Goal: Task Accomplishment & Management: Use online tool/utility

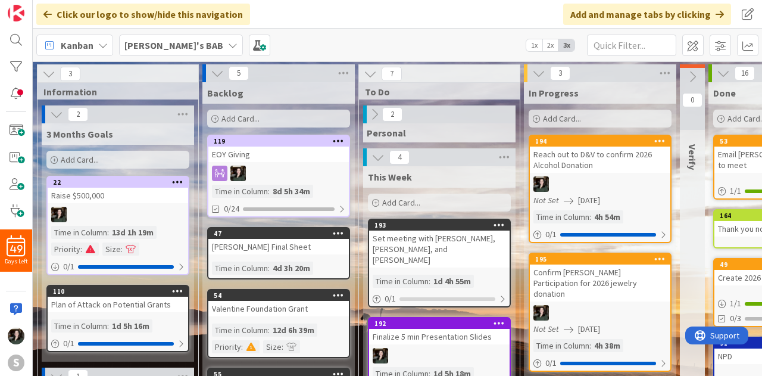
click at [160, 51] on b "[PERSON_NAME]'s BAB" at bounding box center [173, 45] width 99 height 12
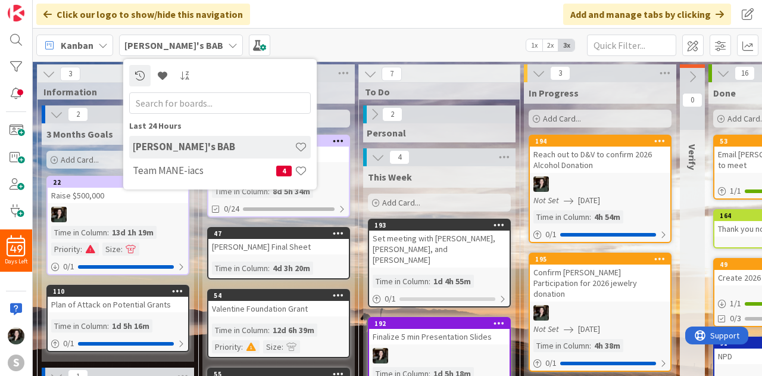
click at [195, 186] on div "Last 24 Hours [PERSON_NAME]'s BAB Team MANE-iacs 4" at bounding box center [219, 124] width 193 height 130
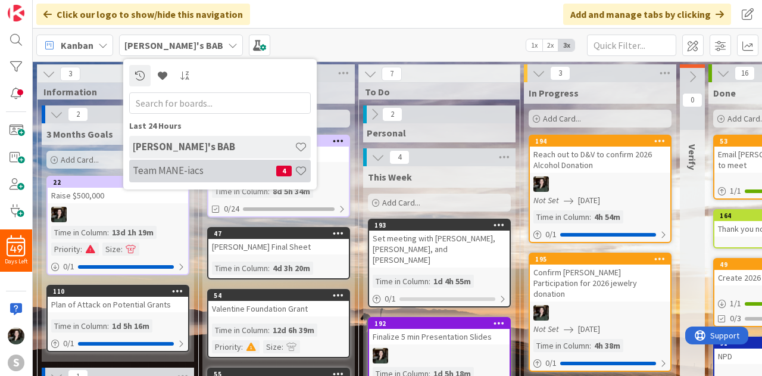
click at [196, 174] on h4 "Team MANE-iacs" at bounding box center [204, 170] width 143 height 12
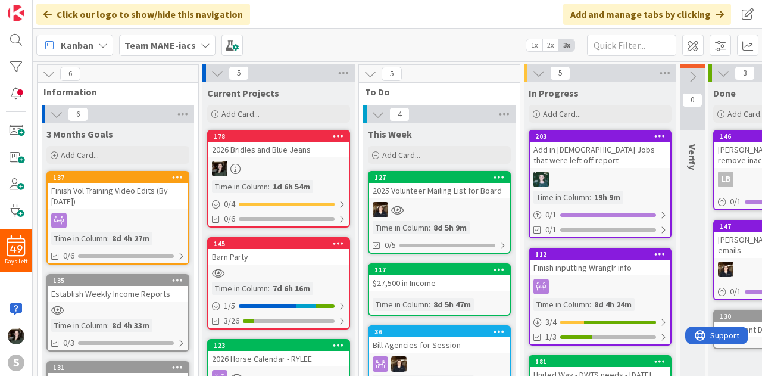
click at [457, 201] on div "127 2025 Volunteer Mailing List for Board Time in Column : 8d 5h 9m 0/5" at bounding box center [439, 212] width 143 height 83
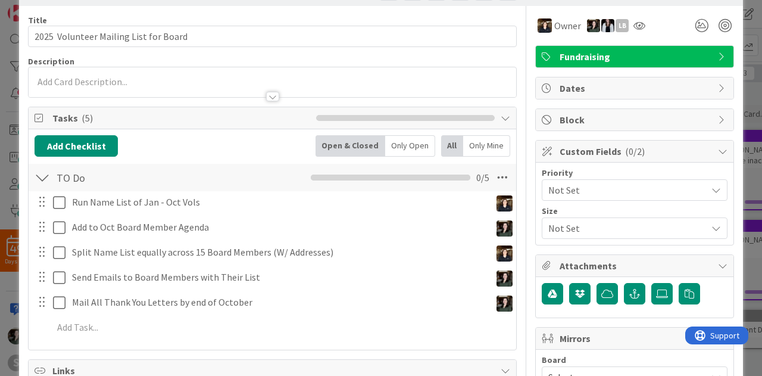
scroll to position [60, 0]
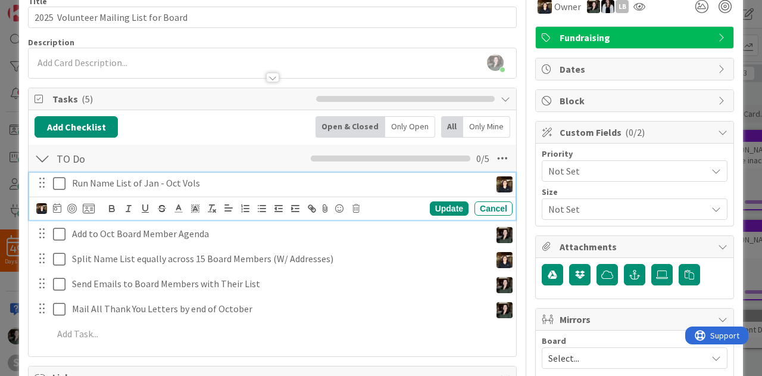
click at [181, 178] on p "Run Name List of Jan - Oct Vols" at bounding box center [279, 183] width 414 height 14
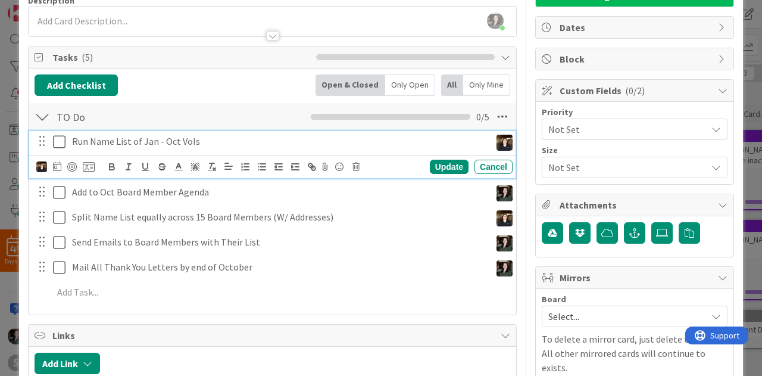
scroll to position [51, 0]
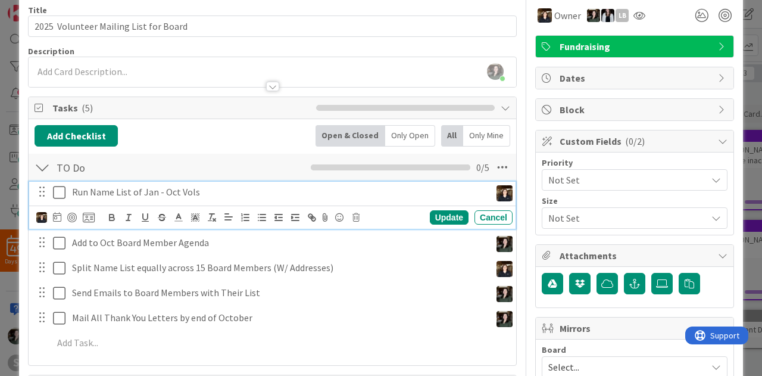
click at [158, 154] on div "TO Do Checklist Name 5 / 64 TO Do 0 / 5" at bounding box center [272, 167] width 487 height 27
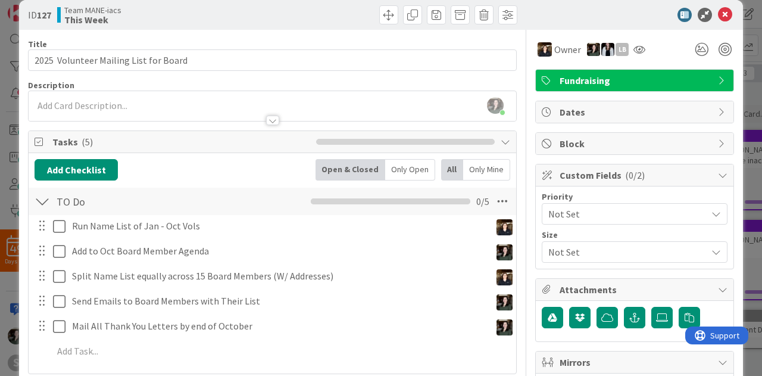
scroll to position [0, 0]
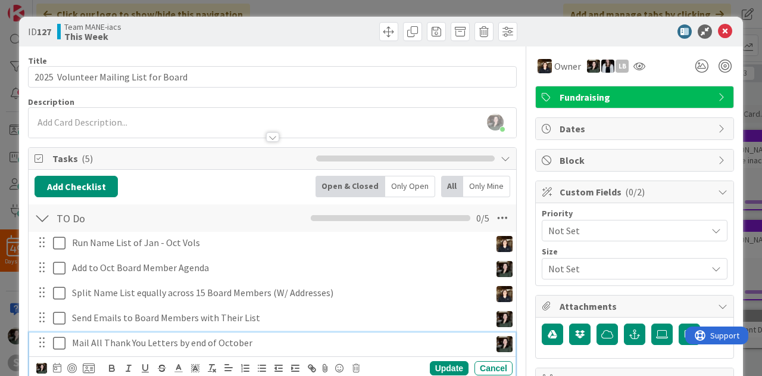
click at [252, 336] on p "Mail All Thank You Letters by end of October" at bounding box center [279, 343] width 414 height 14
click at [82, 255] on div "Run Name List of Jan - Oct Vols Update Cancel Add to Oct Board Member Agenda Up…" at bounding box center [273, 320] width 476 height 177
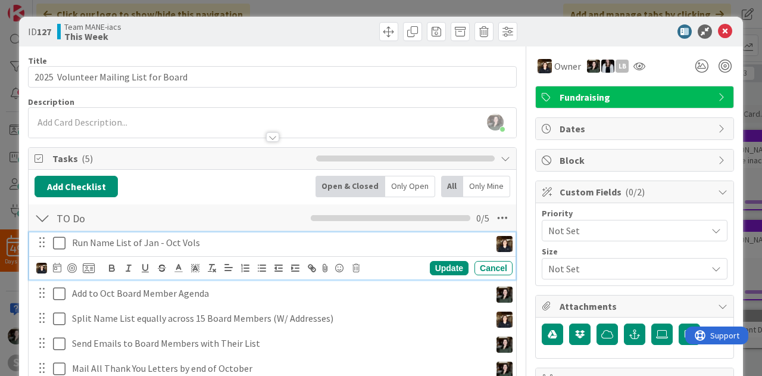
click at [70, 245] on div "Run Name List of Jan - Oct Vols" at bounding box center [278, 242] width 423 height 21
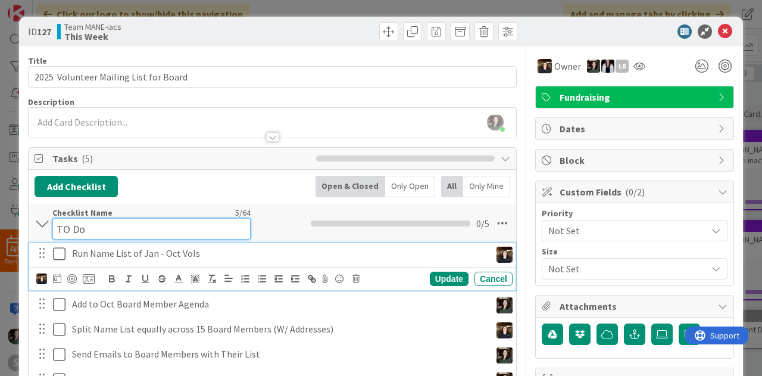
click at [138, 211] on div "Checklist Name 5 / 64 TO Do" at bounding box center [151, 223] width 198 height 32
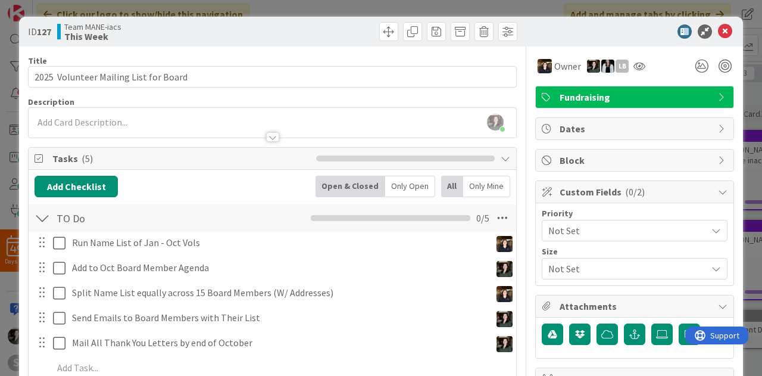
click at [153, 180] on div "Add Checklist Open & Closed Only Open All Only Mine" at bounding box center [273, 186] width 476 height 21
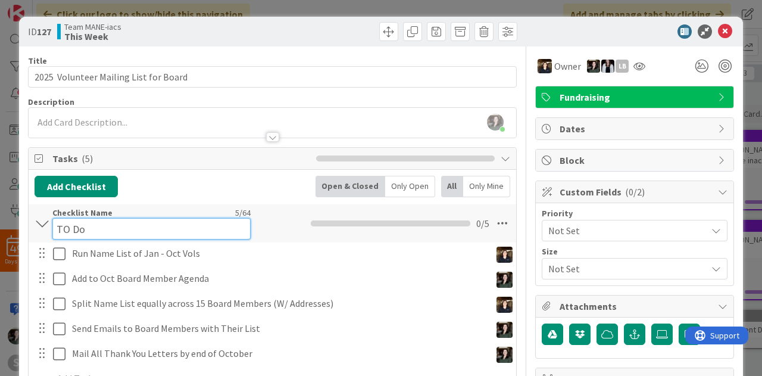
click at [68, 214] on div "Checklist Name 5 / 64 TO Do" at bounding box center [151, 223] width 198 height 32
type input "To Do"
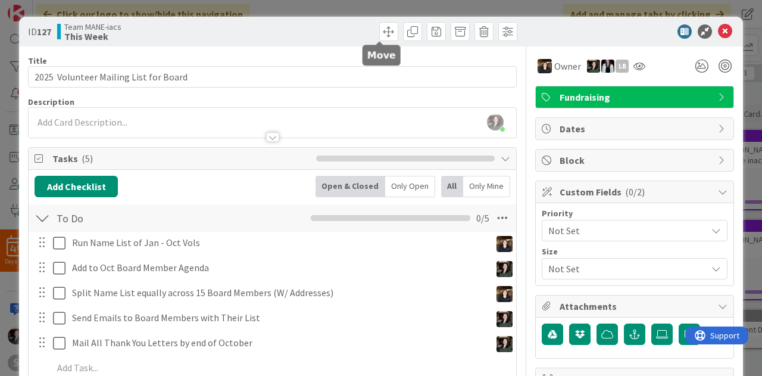
click at [305, 45] on div "ID 127 Team MANE-iacs This Week" at bounding box center [381, 32] width 724 height 30
click at [718, 26] on icon at bounding box center [725, 31] width 14 height 14
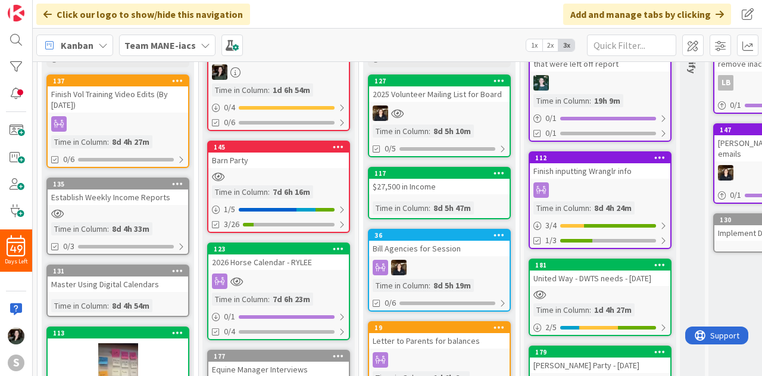
scroll to position [179, 0]
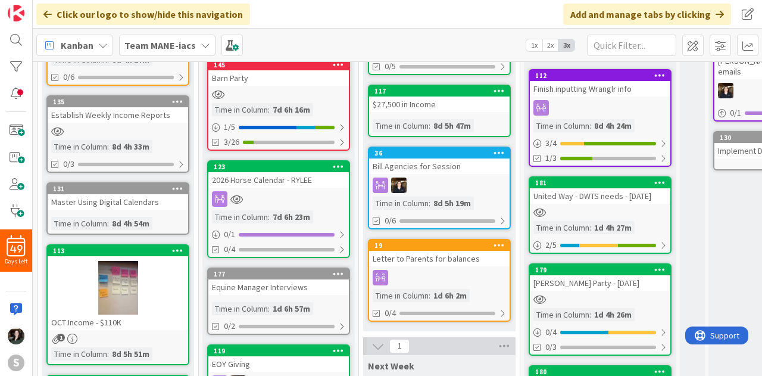
click at [188, 40] on b "Team MANE-iacs" at bounding box center [159, 45] width 71 height 12
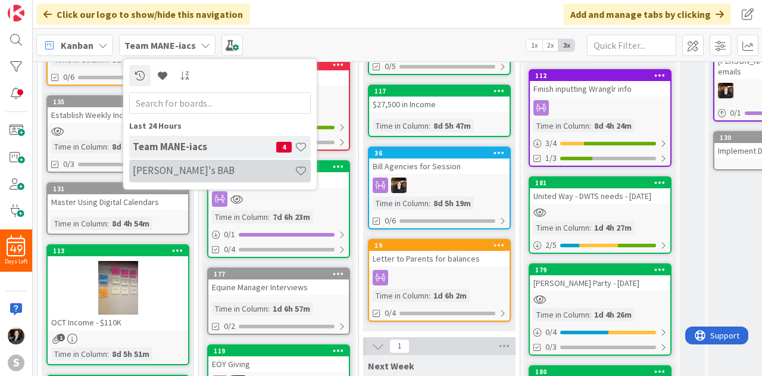
click at [205, 170] on h4 "[PERSON_NAME]'s BAB" at bounding box center [214, 170] width 162 height 12
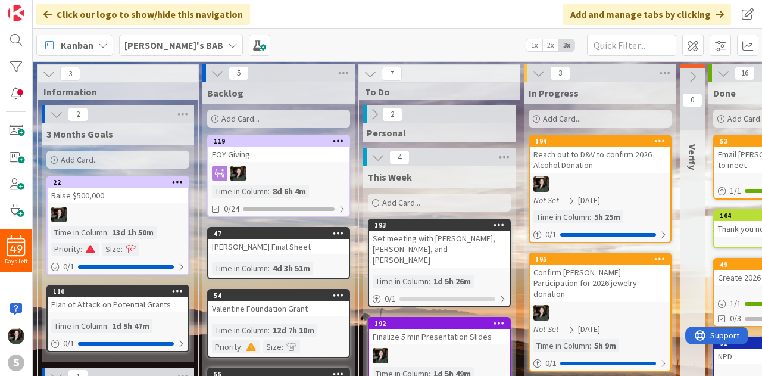
click at [438, 115] on div "2" at bounding box center [439, 114] width 152 height 18
click at [429, 132] on div "Personal" at bounding box center [439, 132] width 152 height 19
click at [374, 112] on icon at bounding box center [374, 114] width 13 height 13
